Goal: Information Seeking & Learning: Find specific fact

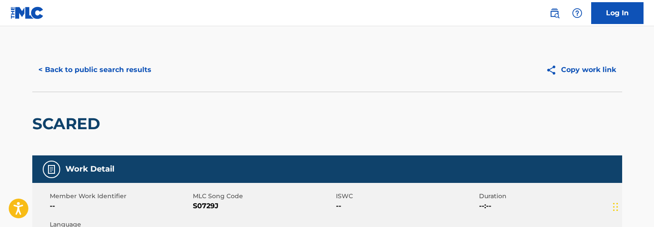
click at [116, 67] on button "< Back to public search results" at bounding box center [94, 70] width 125 height 22
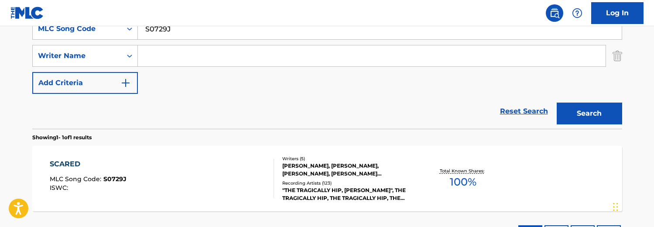
click at [226, 153] on div "SCARED MLC Song Code : S0729J ISWC : Writers ( 5 ) [PERSON_NAME], [PERSON_NAME]…" at bounding box center [327, 178] width 590 height 65
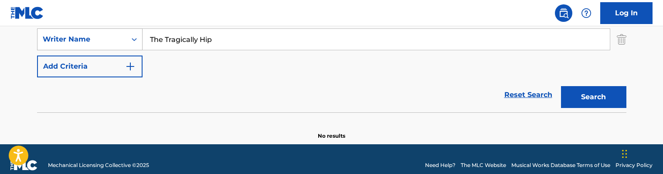
drag, startPoint x: 230, startPoint y: 45, endPoint x: 123, endPoint y: 34, distance: 107.4
click at [123, 34] on div "SearchWithCriteriac6d4d578-cc3b-4c1b-acb4-0bdd60067cc5 Writer Name The Tragical…" at bounding box center [332, 39] width 590 height 22
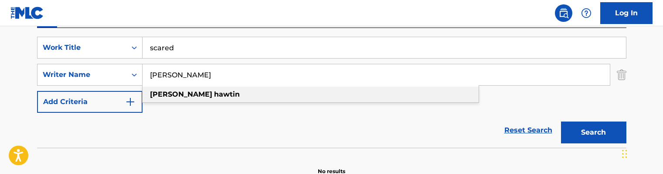
scroll to position [154, 0]
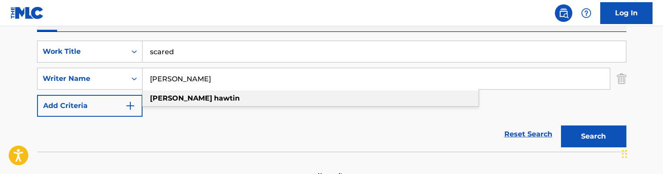
type input "Richie Hawtin"
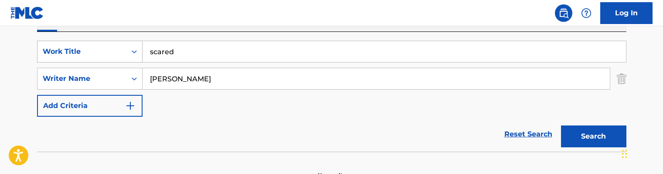
drag, startPoint x: 207, startPoint y: 51, endPoint x: 72, endPoint y: 51, distance: 135.7
click at [72, 51] on div "SearchWithCriteria9fe8f5f4-ac60-4ffc-8e75-7d747328895f Work Title scared" at bounding box center [332, 52] width 590 height 22
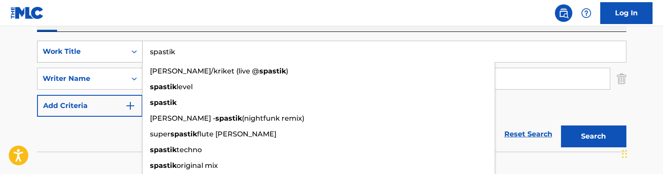
type input "spastik"
click at [561, 125] on button "Search" at bounding box center [593, 136] width 65 height 22
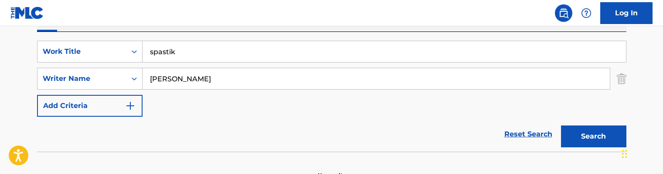
scroll to position [205, 0]
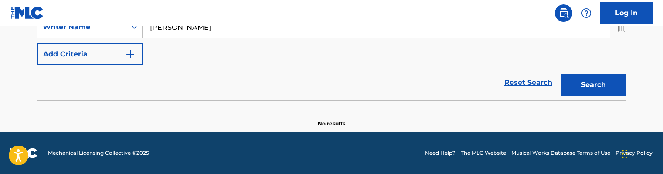
click at [352, 68] on div "Reset Search Search" at bounding box center [332, 82] width 590 height 35
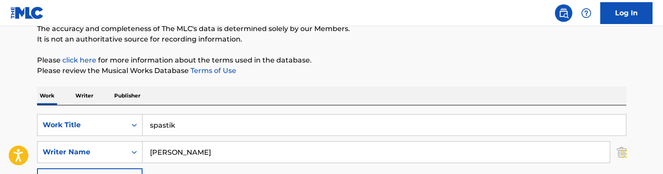
scroll to position [0, 0]
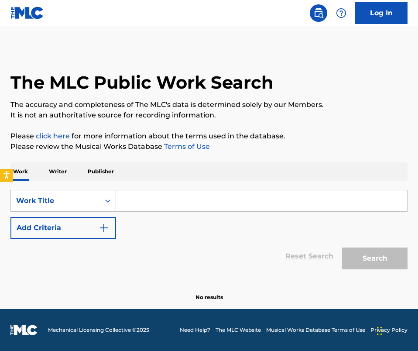
click at [75, 249] on div "Reset Search Search" at bounding box center [208, 256] width 397 height 35
click at [75, 226] on button "Add Criteria" at bounding box center [63, 228] width 106 height 22
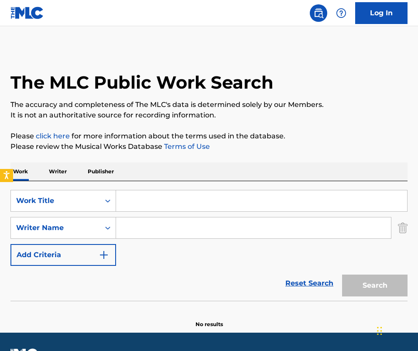
click at [130, 195] on input "Search Form" at bounding box center [261, 200] width 291 height 21
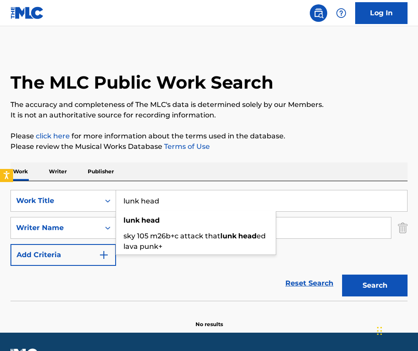
type input "lunk head"
click at [205, 214] on div "lunk head" at bounding box center [196, 220] width 160 height 16
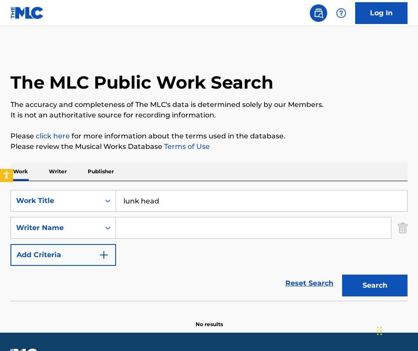
click at [202, 211] on input "lunk head" at bounding box center [261, 200] width 291 height 21
click at [202, 227] on input "Search Form" at bounding box center [253, 227] width 275 height 21
paste input "Lunk Head"
type input "Lunk Head"
drag, startPoint x: 199, startPoint y: 227, endPoint x: -59, endPoint y: 228, distance: 258.2
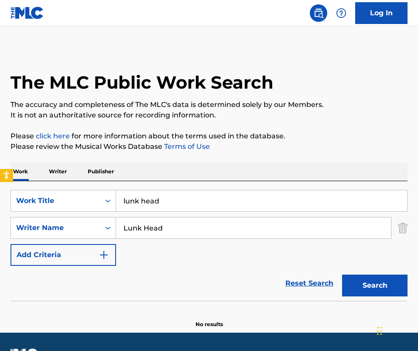
click at [0, 228] on html "Accessibility Screen-Reader Guide, Feedback, and Issue Reporting | New window L…" at bounding box center [209, 175] width 418 height 351
click at [156, 232] on input "Search Form" at bounding box center [253, 227] width 275 height 21
paste input "Joseph Bourke"
type input "Joseph Bourke"
click at [342, 274] on button "Search" at bounding box center [374, 285] width 65 height 22
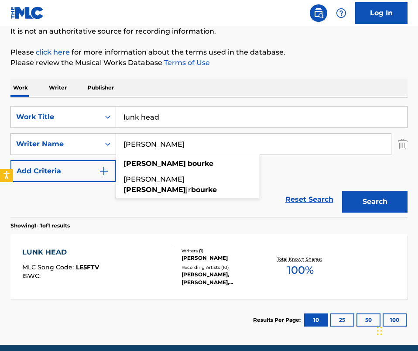
scroll to position [120, 0]
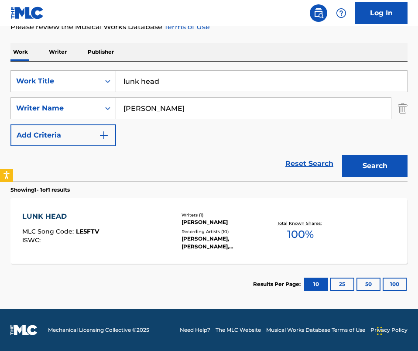
click at [139, 162] on div "Reset Search Search" at bounding box center [208, 163] width 397 height 35
click at [130, 223] on div "LUNK HEAD MLC Song Code : LE5FTV ISWC :" at bounding box center [97, 230] width 151 height 39
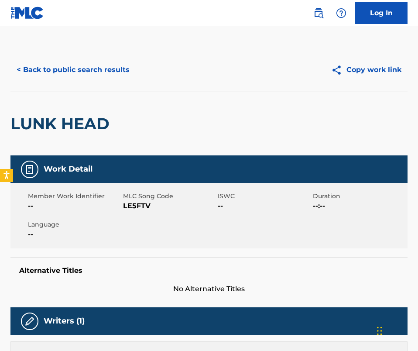
click at [126, 201] on span "LE5FTV" at bounding box center [169, 206] width 93 height 10
copy span "LE5FTV"
click at [85, 65] on button "< Back to public search results" at bounding box center [72, 70] width 125 height 22
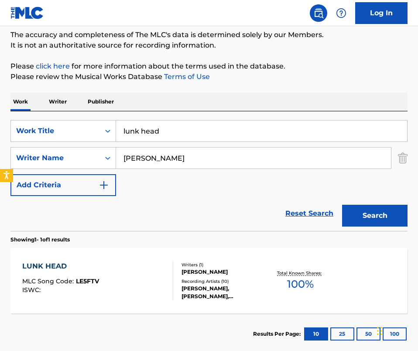
drag, startPoint x: 184, startPoint y: 135, endPoint x: -23, endPoint y: 99, distance: 210.4
click at [0, 99] on html "Accessibility Screen-Reader Guide, Feedback, and Issue Reporting | New window L…" at bounding box center [209, 105] width 418 height 351
paste input "Un tiempo en otro lado"
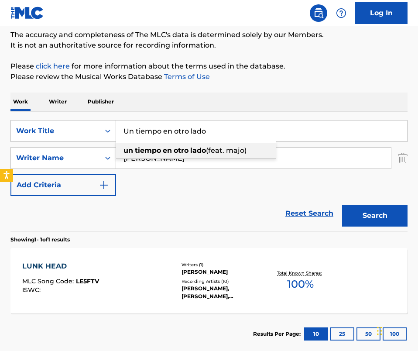
type input "Un tiempo en otro lado"
click at [235, 110] on div "Work Writer Publisher" at bounding box center [208, 101] width 397 height 18
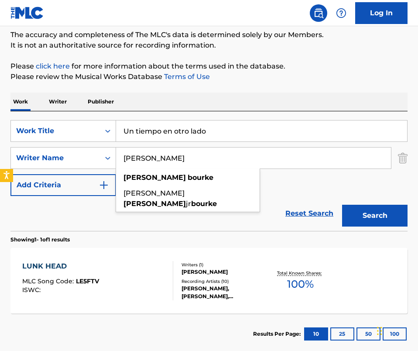
drag, startPoint x: 202, startPoint y: 153, endPoint x: 365, endPoint y: 195, distance: 168.1
click at [365, 195] on div "SearchWithCriteria56bb005a-112c-4fd1-9512-738c2e664551 Work Title Un tiempo en …" at bounding box center [208, 158] width 397 height 76
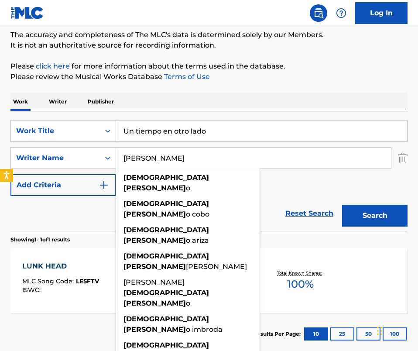
type input "jesus romero"
click at [342, 205] on button "Search" at bounding box center [374, 216] width 65 height 22
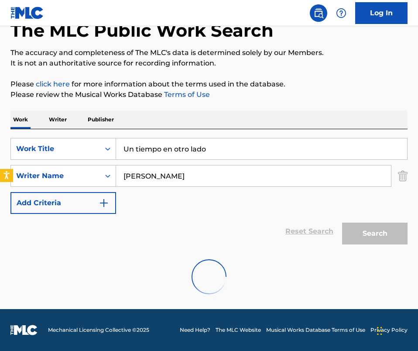
scroll to position [52, 0]
click at [158, 204] on div "SearchWithCriteria56bb005a-112c-4fd1-9512-738c2e664551 Work Title Un tiempo en …" at bounding box center [208, 176] width 397 height 76
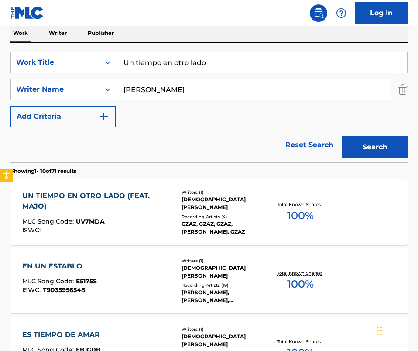
scroll to position [139, 0]
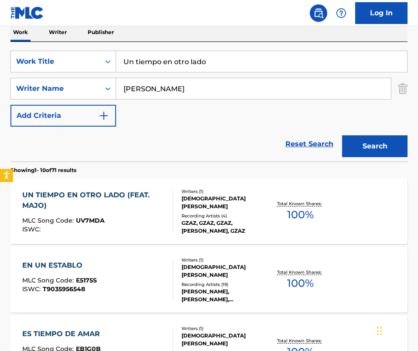
click at [147, 202] on div "UN TIEMPO EN OTRO LADO (FEAT. MAJO)" at bounding box center [94, 200] width 144 height 21
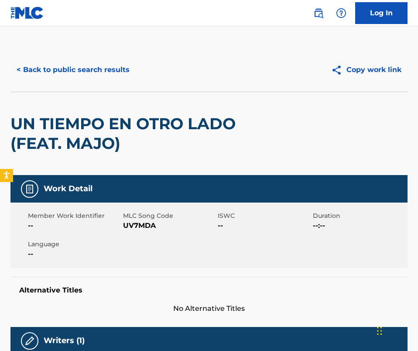
click at [140, 224] on span "UV7MDA" at bounding box center [169, 225] width 93 height 10
copy span "UV7MDA"
click at [68, 79] on button "< Back to public search results" at bounding box center [72, 70] width 125 height 22
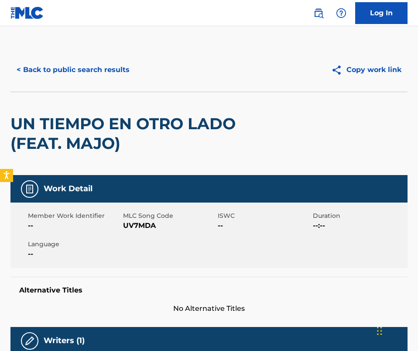
scroll to position [139, 0]
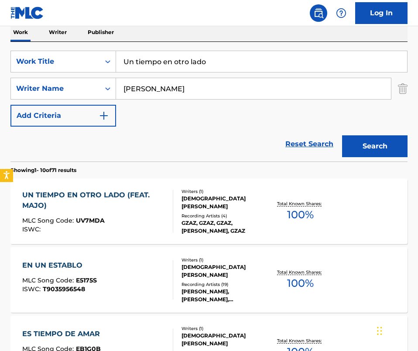
drag, startPoint x: 232, startPoint y: 62, endPoint x: -3, endPoint y: 29, distance: 237.8
click at [0, 29] on html "Accessibility Screen-Reader Guide, Feedback, and Issue Reporting | New window L…" at bounding box center [209, 36] width 418 height 351
paste input "Come il vent"
type input "Come il vento"
click at [154, 82] on input "jesus romero" at bounding box center [253, 88] width 275 height 21
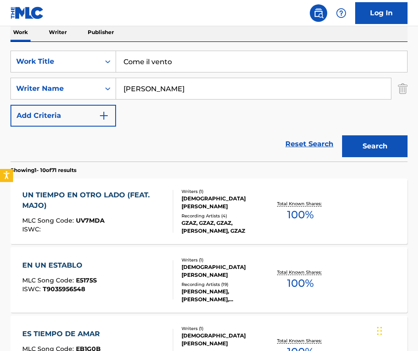
click at [154, 82] on input "jesus romero" at bounding box center [253, 88] width 275 height 21
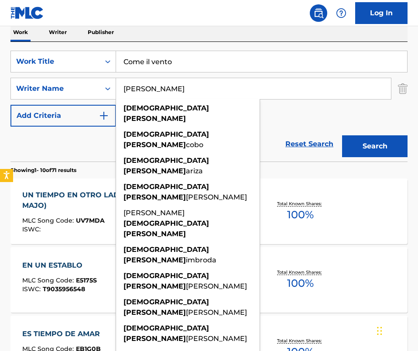
paste input "nicola garassinov"
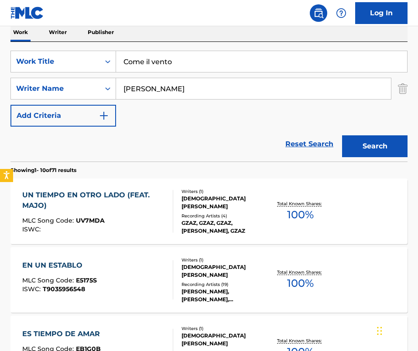
type input "nicola garassino"
click at [342, 135] on button "Search" at bounding box center [374, 146] width 65 height 22
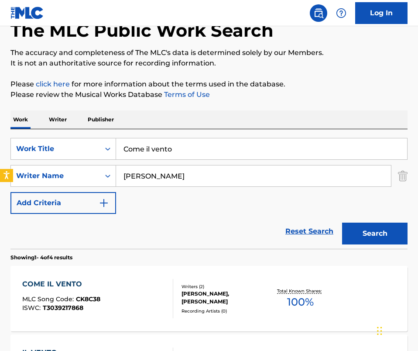
click at [174, 130] on div "SearchWithCriteria56bb005a-112c-4fd1-9512-738c2e664551 Work Title Come il vento…" at bounding box center [208, 189] width 397 height 120
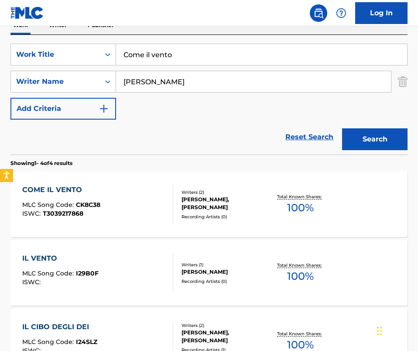
scroll to position [166, 0]
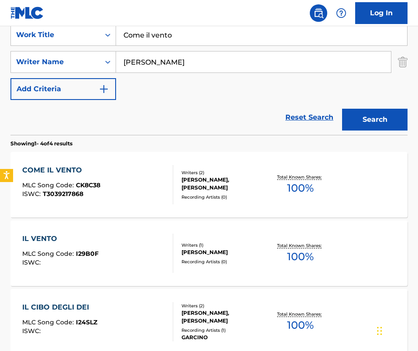
click at [154, 185] on div "COME IL VENTO MLC Song Code : CK8C38 ISWC : T3039217868" at bounding box center [97, 184] width 151 height 39
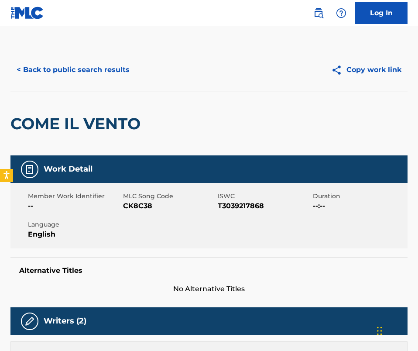
click at [132, 210] on span "CK8C38" at bounding box center [169, 206] width 93 height 10
click at [132, 209] on span "CK8C38" at bounding box center [169, 206] width 93 height 10
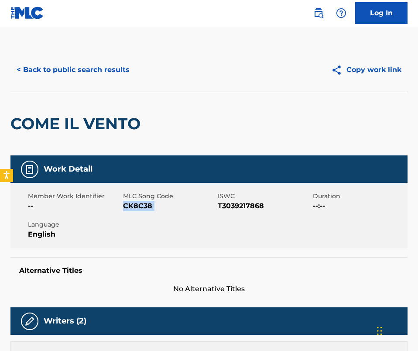
click at [76, 73] on button "< Back to public search results" at bounding box center [72, 70] width 125 height 22
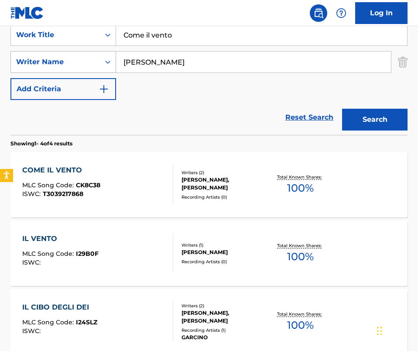
drag, startPoint x: 196, startPoint y: 62, endPoint x: 41, endPoint y: 58, distance: 155.3
click at [41, 58] on div "SearchWithCriteria850d54ec-a929-431b-bdbd-cebfc9ff6438 Writer Name nicola garas…" at bounding box center [208, 62] width 397 height 22
paste input "Alison Brazil"
type input "Alison Brazil"
drag, startPoint x: 132, startPoint y: 31, endPoint x: -49, endPoint y: 25, distance: 181.1
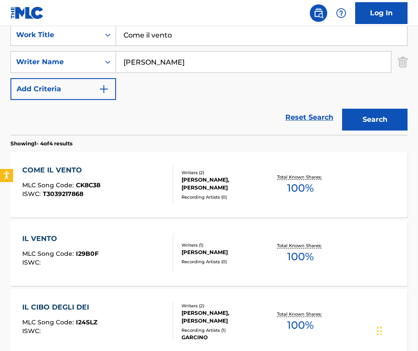
click at [0, 25] on html "Accessibility Screen-Reader Guide, Feedback, and Issue Reporting | New window L…" at bounding box center [209, 9] width 418 height 351
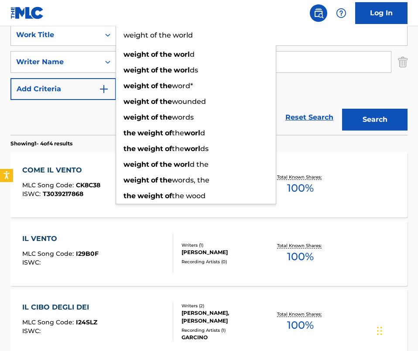
type input "weight of the world"
click at [342, 109] on button "Search" at bounding box center [374, 120] width 65 height 22
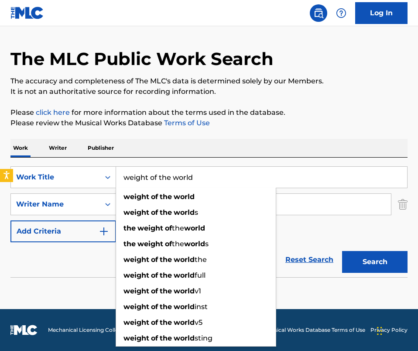
scroll to position [24, 0]
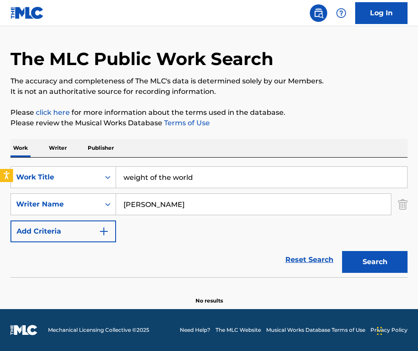
click at [188, 143] on div "Work Writer Publisher" at bounding box center [208, 148] width 397 height 18
click at [182, 198] on input "Alison Brazil" at bounding box center [253, 204] width 275 height 21
paste input "Joshua QuarlesMatthew WhitmanZachary Kubilus"
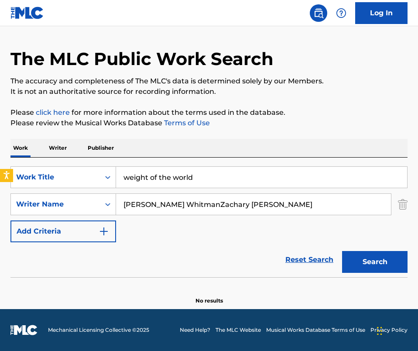
drag, startPoint x: 178, startPoint y: 204, endPoint x: 325, endPoint y: 207, distance: 147.0
click at [325, 207] on input "Joshua QuarlesMatthew WhitmanZachary Kubilus" at bounding box center [253, 204] width 275 height 21
click at [342, 251] on button "Search" at bounding box center [374, 262] width 65 height 22
drag, startPoint x: 191, startPoint y: 205, endPoint x: 31, endPoint y: 205, distance: 159.2
click at [31, 205] on div "SearchWithCriteria850d54ec-a929-431b-bdbd-cebfc9ff6438 Writer Name Joshua Quarl…" at bounding box center [208, 204] width 397 height 22
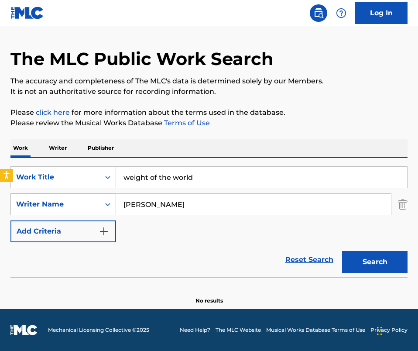
paste input "Matthew WhitmanZachary Kubilu"
drag, startPoint x: 191, startPoint y: 204, endPoint x: 293, endPoint y: 206, distance: 102.5
click at [293, 206] on input "Matthew WhitmanZachary Kubilus" at bounding box center [253, 204] width 275 height 21
click at [342, 251] on button "Search" at bounding box center [374, 262] width 65 height 22
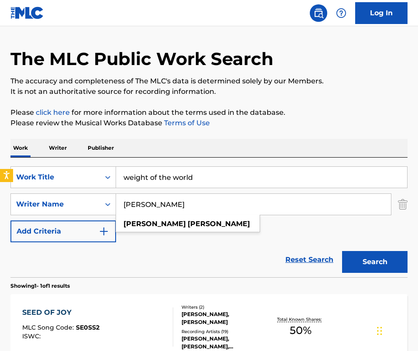
click at [260, 216] on div "SearchWithCriteria56bb005a-112c-4fd1-9512-738c2e664551 Work Title weight of the…" at bounding box center [208, 204] width 397 height 76
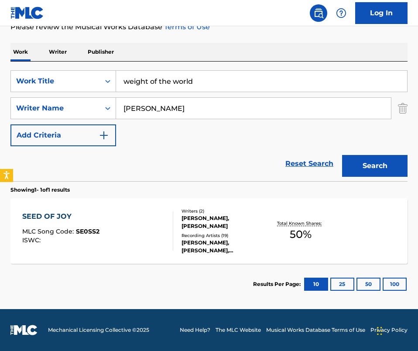
drag, startPoint x: 209, startPoint y: 113, endPoint x: 63, endPoint y: 92, distance: 147.7
click at [63, 92] on div "SearchWithCriteria56bb005a-112c-4fd1-9512-738c2e664551 Work Title weight of the…" at bounding box center [208, 108] width 397 height 76
paste input "Zachary Kubilus"
type input "Zachary Kubilus"
click at [342, 155] on button "Search" at bounding box center [374, 166] width 65 height 22
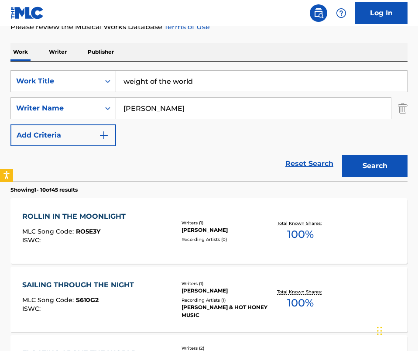
click at [153, 198] on div "ROLLIN IN THE MOONLIGHT MLC Song Code : RO5E3Y ISWC : Writers ( 1 ) ZACHARY KUB…" at bounding box center [208, 230] width 397 height 65
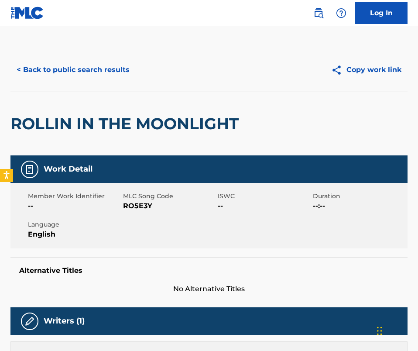
click at [89, 66] on button "< Back to public search results" at bounding box center [72, 70] width 125 height 22
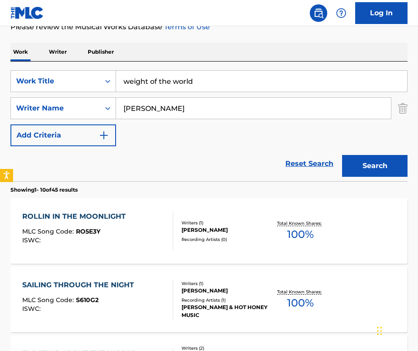
drag, startPoint x: 209, startPoint y: 81, endPoint x: 30, endPoint y: 30, distance: 186.1
paste input "Fausse route"
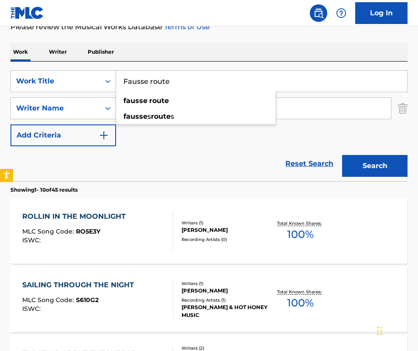
click at [210, 103] on div "fausse route" at bounding box center [196, 101] width 160 height 16
type input "fausse route"
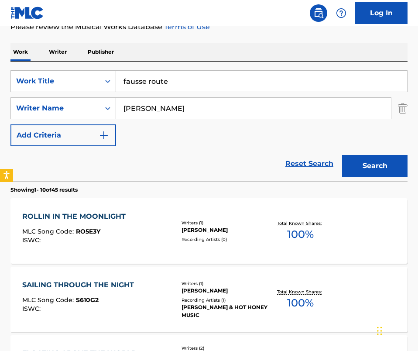
click at [195, 101] on input "Zachary Kubilus" at bounding box center [253, 108] width 275 height 21
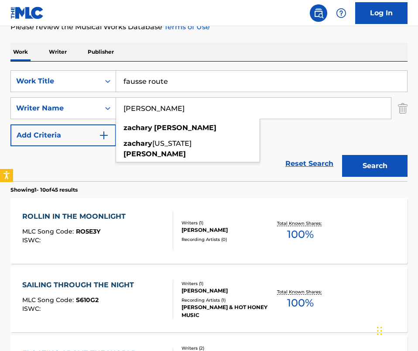
click at [195, 101] on input "Zachary Kubilus" at bounding box center [253, 108] width 275 height 21
paste input "Guillaume BeauregardMarie-Eve RoyMax BeauregardPatrick LandryVulgaires Machin"
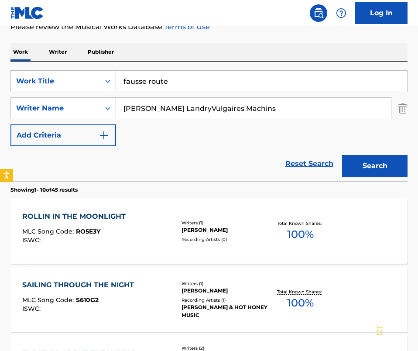
click at [195, 101] on input "Guillaume BeauregardMarie-Eve RoyMax BeauregardPatrick LandryVulgaires Machins" at bounding box center [253, 108] width 275 height 21
paste input "Search Form"
type input "Guillaume BeauregardMarie-Eve RoyMax BeauregardPatrick LandryVulgaires Machins"
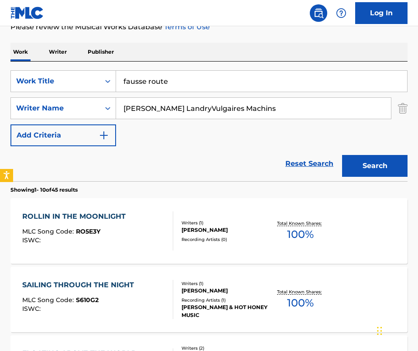
scroll to position [0, 0]
click at [176, 75] on input "fausse route" at bounding box center [261, 81] width 291 height 21
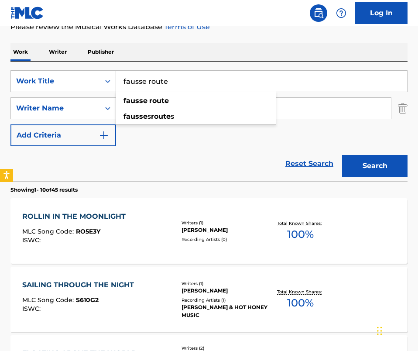
paste input "F"
type input "Fausse route"
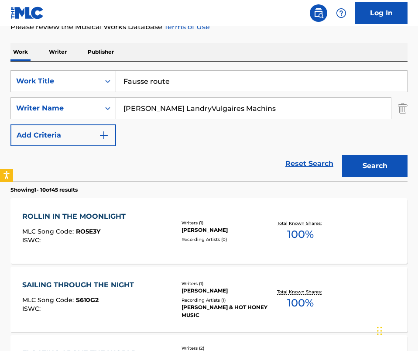
click at [158, 201] on div "ROLLIN IN THE MOONLIGHT MLC Song Code : RO5E3Y ISWC : Writers ( 1 ) ZACHARY KUB…" at bounding box center [208, 230] width 397 height 65
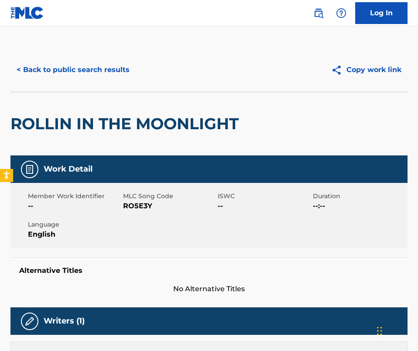
click at [64, 70] on button "< Back to public search results" at bounding box center [72, 70] width 125 height 22
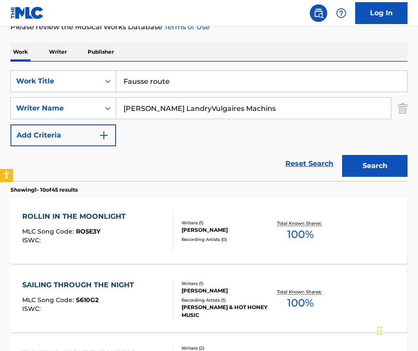
scroll to position [0, 45]
drag, startPoint x: 211, startPoint y: 106, endPoint x: 410, endPoint y: 125, distance: 200.6
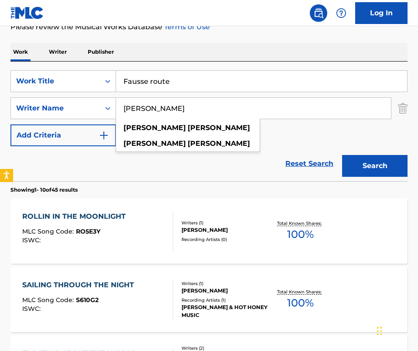
type input "Guillaume Beauregard"
click at [342, 155] on button "Search" at bounding box center [374, 166] width 65 height 22
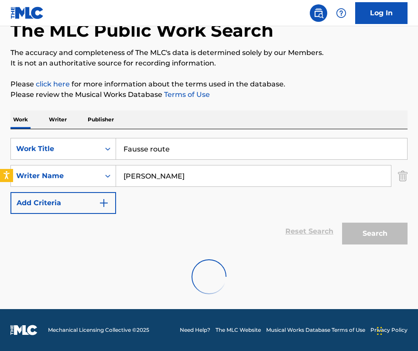
scroll to position [120, 0]
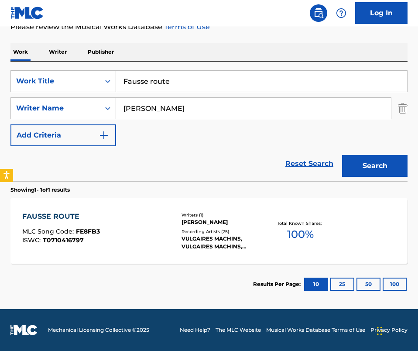
drag, startPoint x: 232, startPoint y: 106, endPoint x: 6, endPoint y: 106, distance: 226.0
click at [6, 106] on div "The MLC Public Work Search The accuracy and completeness of The MLC's data is d…" at bounding box center [209, 116] width 418 height 376
click at [201, 168] on div "Reset Search Search" at bounding box center [208, 163] width 397 height 35
click at [182, 227] on div "Writers ( 1 ) BEAUREGARD GUILLAUME Recording Artists ( 25 ) VULGAIRES MACHINS, …" at bounding box center [220, 231] width 94 height 39
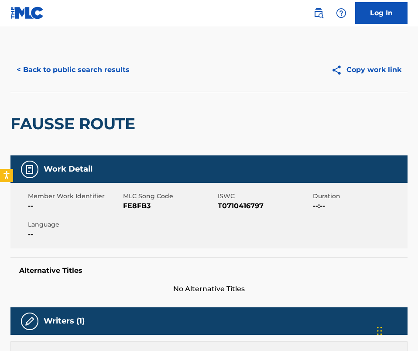
click at [142, 206] on span "FE8FB3" at bounding box center [169, 206] width 93 height 10
copy span "FE8FB3"
click at [62, 79] on button "< Back to public search results" at bounding box center [72, 70] width 125 height 22
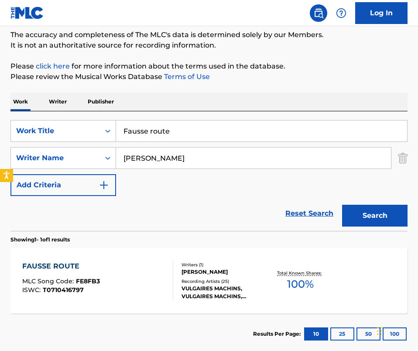
click at [226, 155] on input "Guillaume Beauregard" at bounding box center [253, 157] width 275 height 21
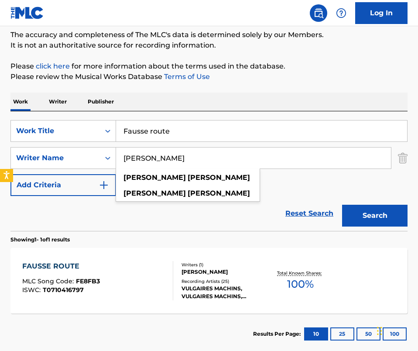
paste input "Marie-Eve Roy"
click at [342, 205] on button "Search" at bounding box center [374, 216] width 65 height 22
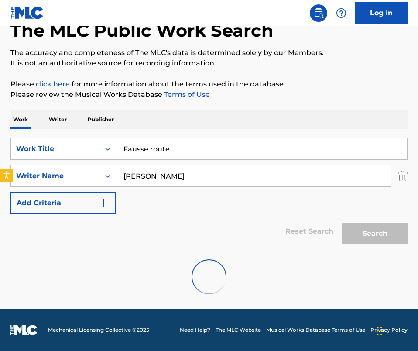
scroll to position [24, 0]
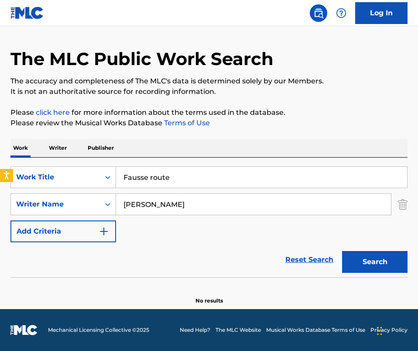
click at [174, 210] on input "Marie-Eve Roy" at bounding box center [253, 204] width 275 height 21
paste input "x Beauregard"
click at [342, 251] on button "Search" at bounding box center [374, 262] width 65 height 22
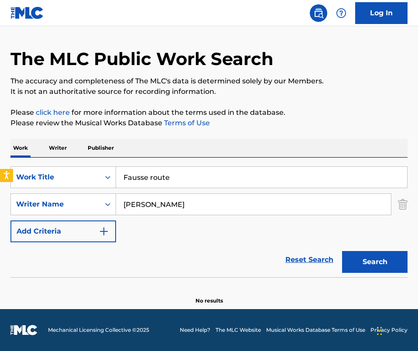
click at [284, 210] on input "Max Beauregard" at bounding box center [253, 204] width 275 height 21
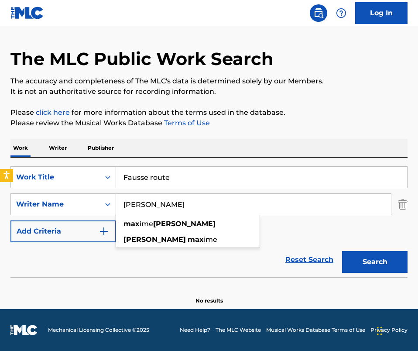
click at [284, 210] on input "Max Beauregard" at bounding box center [253, 204] width 275 height 21
paste input "BeauregardPatrick LandryVulgaires Machins"
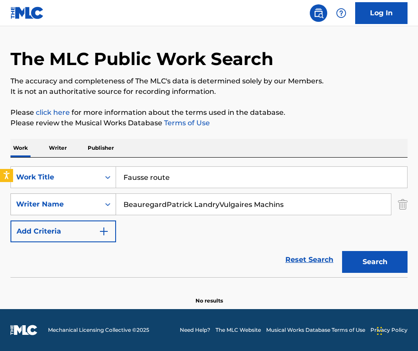
drag, startPoint x: 164, startPoint y: 205, endPoint x: 100, endPoint y: 203, distance: 63.7
click at [100, 203] on div "SearchWithCriteria850d54ec-a929-431b-bdbd-cebfc9ff6438 Writer Name BeauregardPa…" at bounding box center [208, 204] width 397 height 22
drag, startPoint x: 175, startPoint y: 205, endPoint x: 277, endPoint y: 209, distance: 102.2
click at [277, 209] on input "Patrick LandryVulgaires Machins" at bounding box center [253, 204] width 275 height 21
click at [342, 251] on button "Search" at bounding box center [374, 262] width 65 height 22
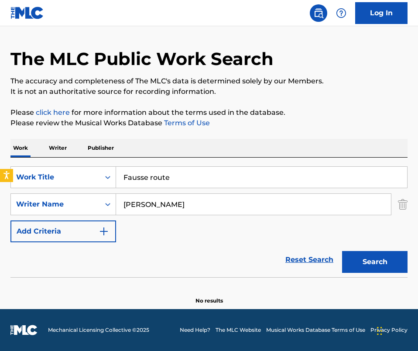
drag, startPoint x: 195, startPoint y: 206, endPoint x: -28, endPoint y: 207, distance: 222.9
click at [0, 207] on html "Accessibility Screen-Reader Guide, Feedback, and Issue Reporting | New window L…" at bounding box center [209, 151] width 418 height 351
paste input "Vulgaires Machins"
type input "Vulgaires Machins"
click at [342, 251] on button "Search" at bounding box center [374, 262] width 65 height 22
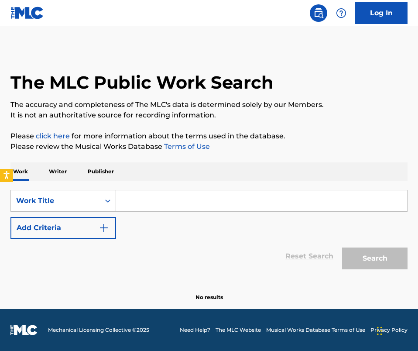
drag, startPoint x: 161, startPoint y: 222, endPoint x: 161, endPoint y: 207, distance: 15.3
click at [161, 222] on div "SearchWithCriteriabe66d50b-1d91-4013-83ae-6e35b5a6a564 Work Title Add Criteria" at bounding box center [208, 214] width 397 height 49
click at [161, 207] on input "Search Form" at bounding box center [261, 200] width 291 height 21
click at [96, 202] on div "Work Title" at bounding box center [55, 200] width 89 height 17
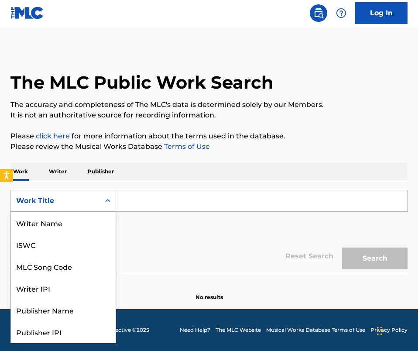
scroll to position [44, 0]
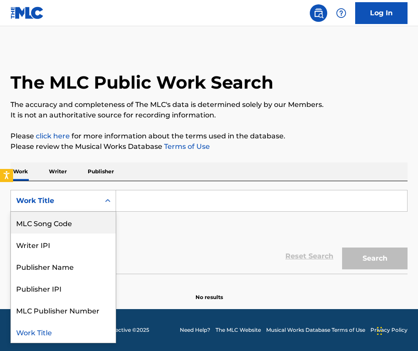
click at [82, 221] on div "MLC Song Code" at bounding box center [63, 223] width 105 height 22
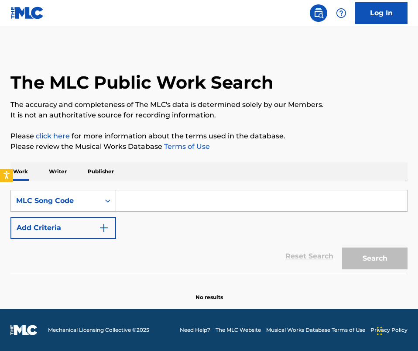
click at [159, 195] on input "Search Form" at bounding box center [261, 200] width 291 height 21
paste input "W54929"
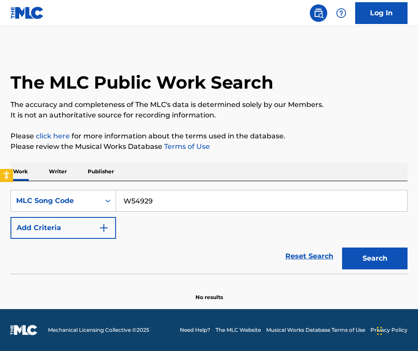
type input "W54929"
click at [342, 247] on button "Search" at bounding box center [374, 258] width 65 height 22
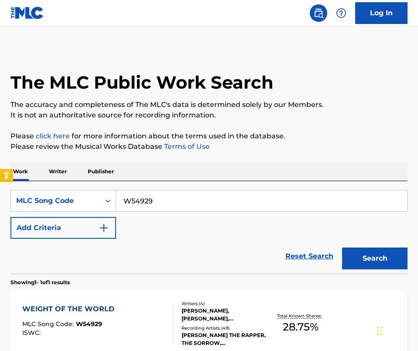
scroll to position [92, 0]
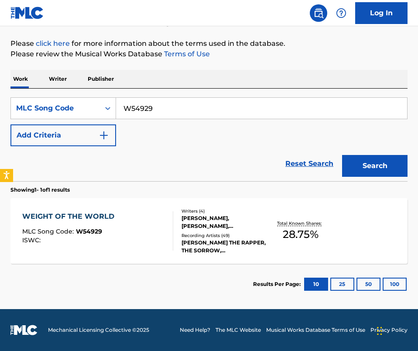
click at [145, 235] on div "WEIGHT OF THE WORLD MLC Song Code : W54929 ISWC :" at bounding box center [97, 230] width 151 height 39
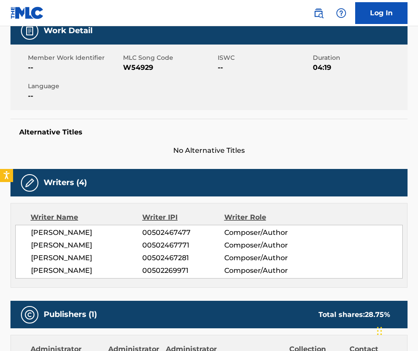
scroll to position [140, 0]
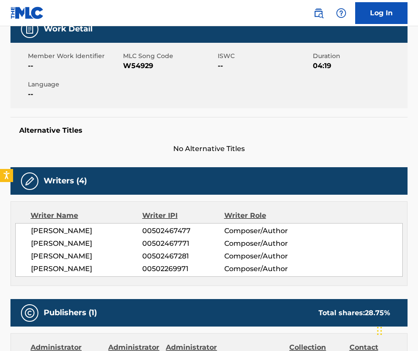
click at [134, 229] on span "ANDREAS MAESER" at bounding box center [86, 231] width 111 height 10
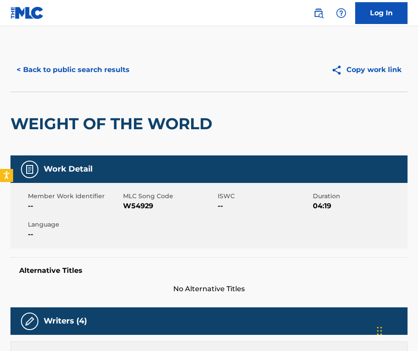
click at [48, 68] on button "< Back to public search results" at bounding box center [72, 70] width 125 height 22
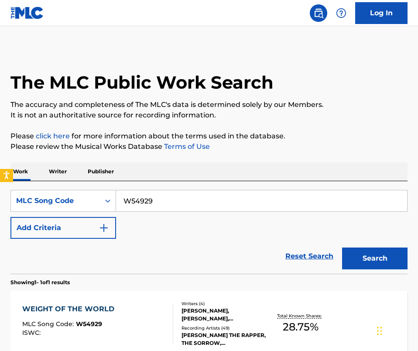
scroll to position [70, 0]
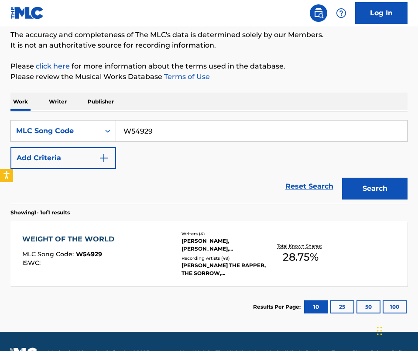
drag, startPoint x: 178, startPoint y: 131, endPoint x: 1, endPoint y: 118, distance: 178.0
click at [1, 118] on div "The MLC Public Work Search The accuracy and completeness of The MLC's data is d…" at bounding box center [209, 152] width 418 height 349
paste input "B2400T"
type input "B2400T"
click at [342, 178] on button "Search" at bounding box center [374, 189] width 65 height 22
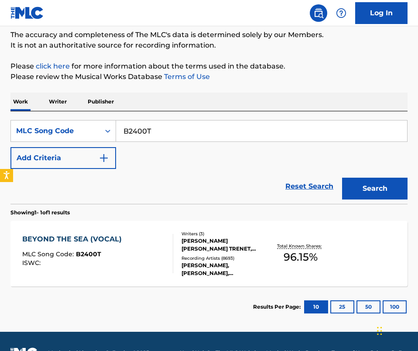
click at [157, 194] on div "Reset Search Search" at bounding box center [208, 186] width 397 height 35
click at [179, 173] on div "Reset Search Search" at bounding box center [208, 186] width 397 height 35
